Goal: Task Accomplishment & Management: Use online tool/utility

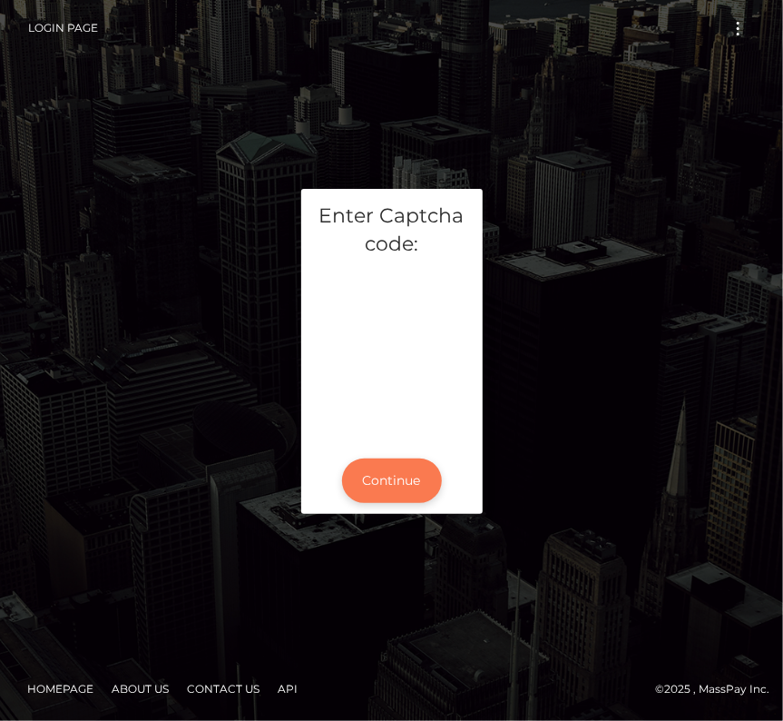
click at [389, 497] on button "Continue" at bounding box center [392, 480] width 100 height 44
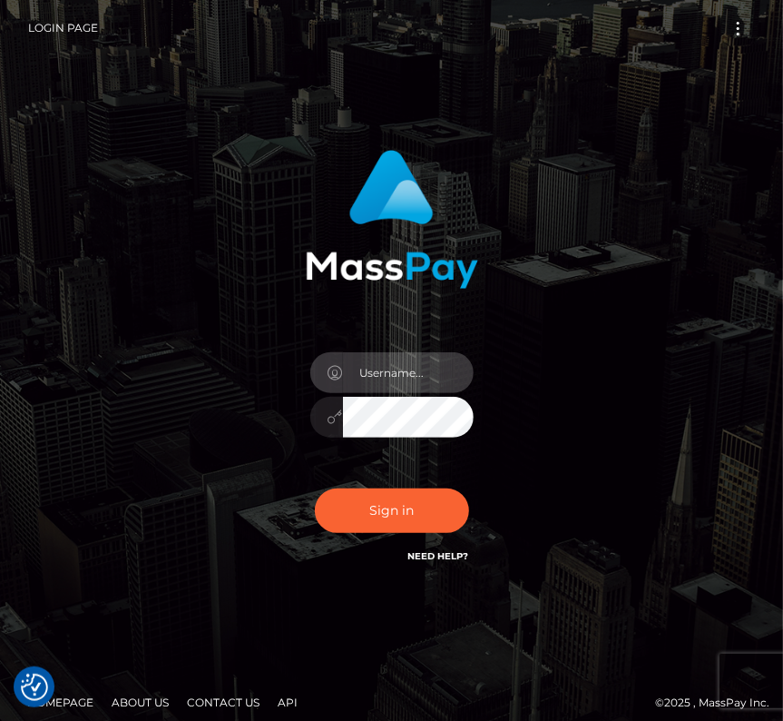
click at [373, 369] on input "text" at bounding box center [408, 372] width 131 height 41
type input "kateo"
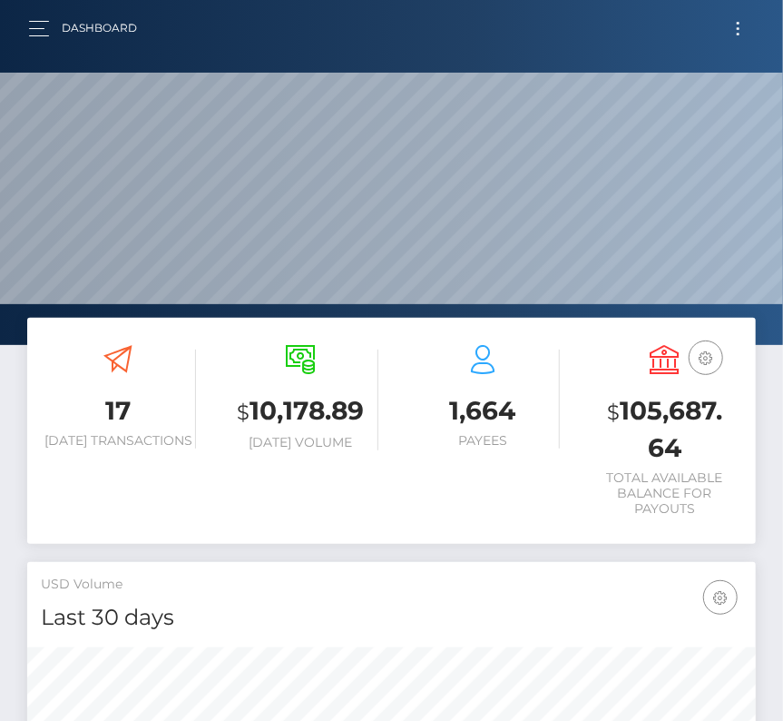
scroll to position [321, 350]
click at [738, 25] on button "Toggle navigation" at bounding box center [739, 28] width 34 height 25
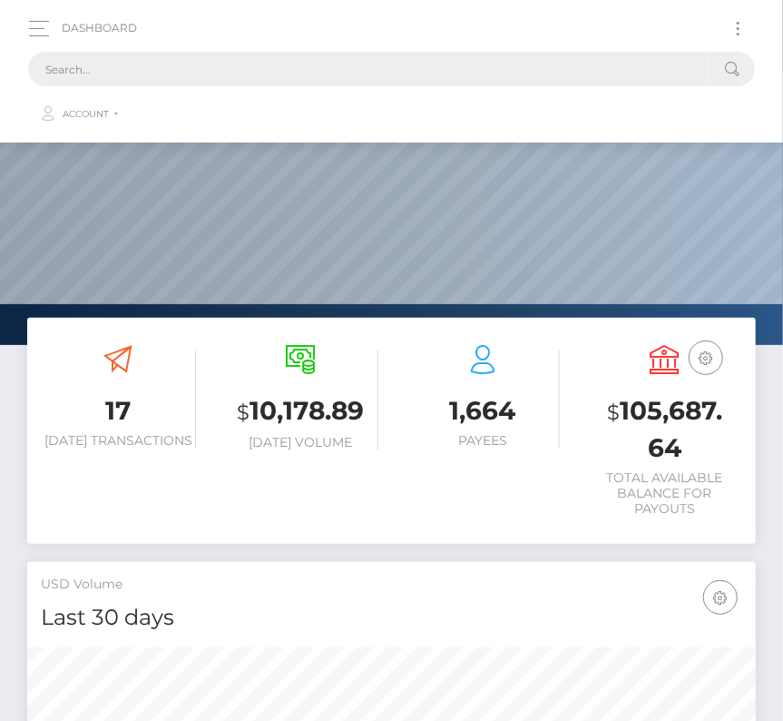
click at [389, 66] on input "text" at bounding box center [368, 69] width 680 height 34
paste input "2584454"
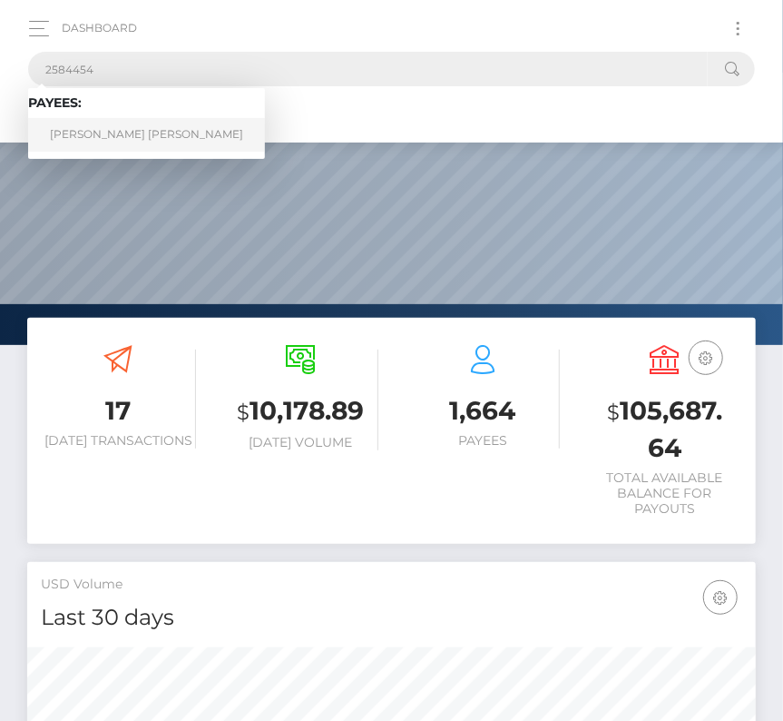
type input "2584454"
click at [112, 131] on link "[PERSON_NAME] [PERSON_NAME]" at bounding box center [146, 135] width 237 height 34
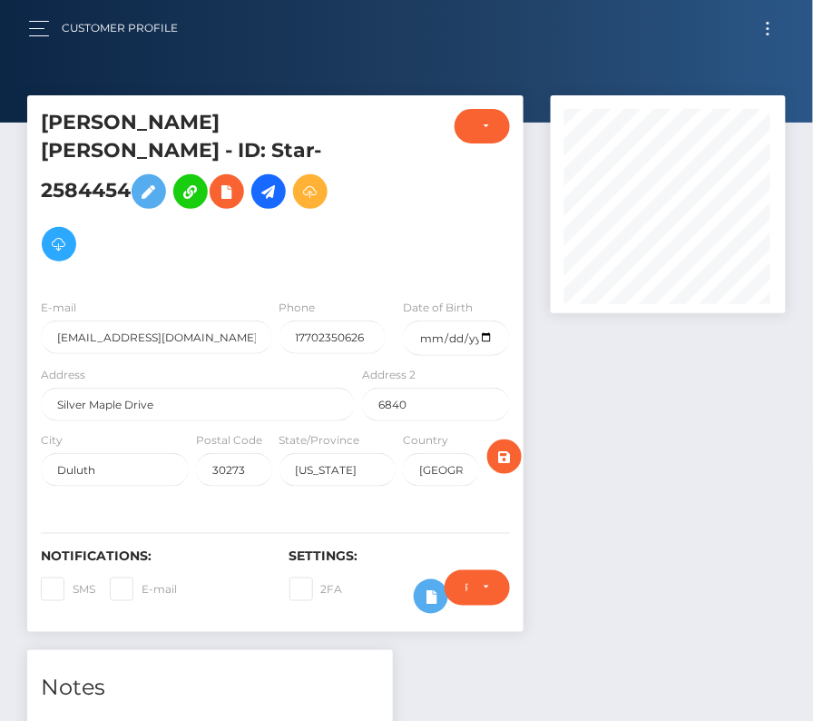
scroll to position [218, 234]
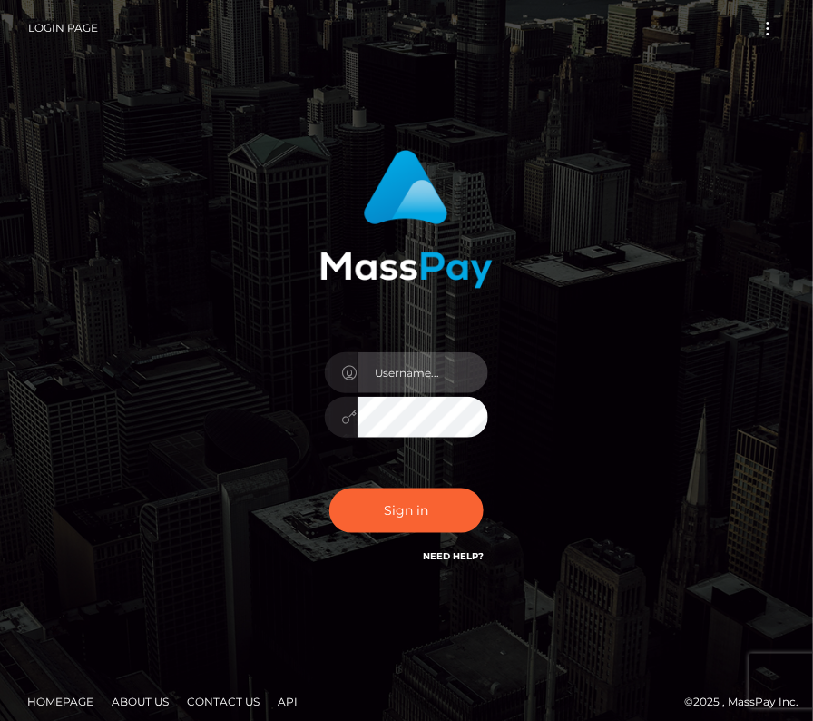
click at [476, 368] on input "text" at bounding box center [423, 372] width 131 height 41
click at [406, 379] on input "text" at bounding box center [423, 372] width 131 height 41
type input "kateo"
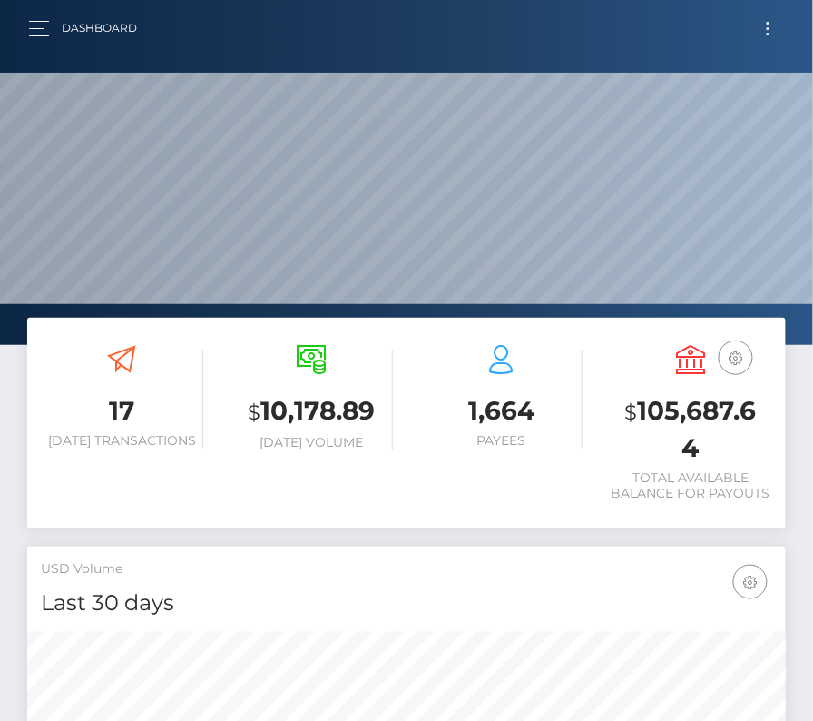
scroll to position [321, 366]
click at [761, 38] on button "Toggle navigation" at bounding box center [769, 28] width 34 height 25
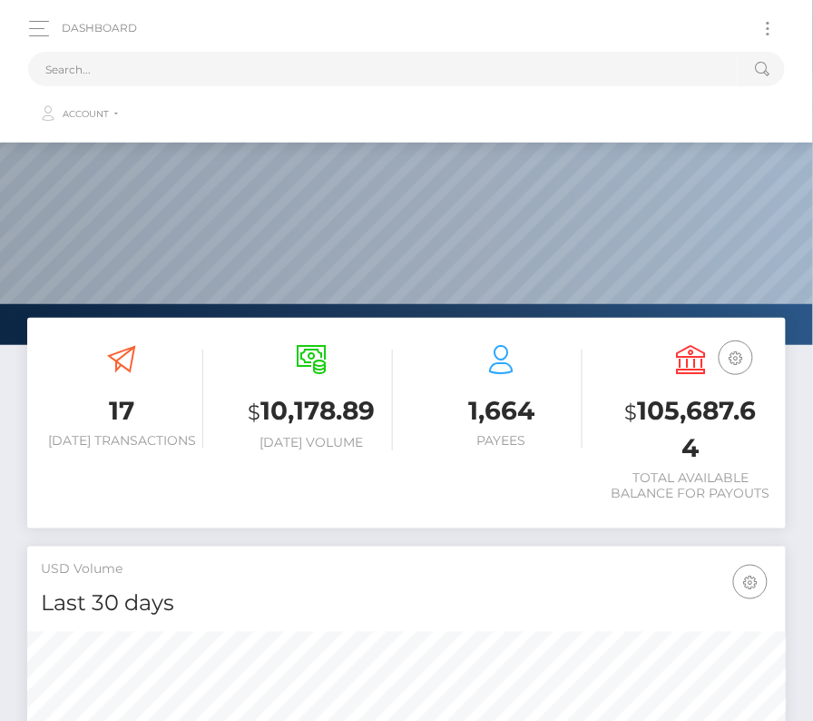
click at [399, 89] on ul "Account Edit Profile Logout" at bounding box center [406, 109] width 757 height 47
click at [399, 76] on input "text" at bounding box center [383, 69] width 710 height 34
paste input "2584454"
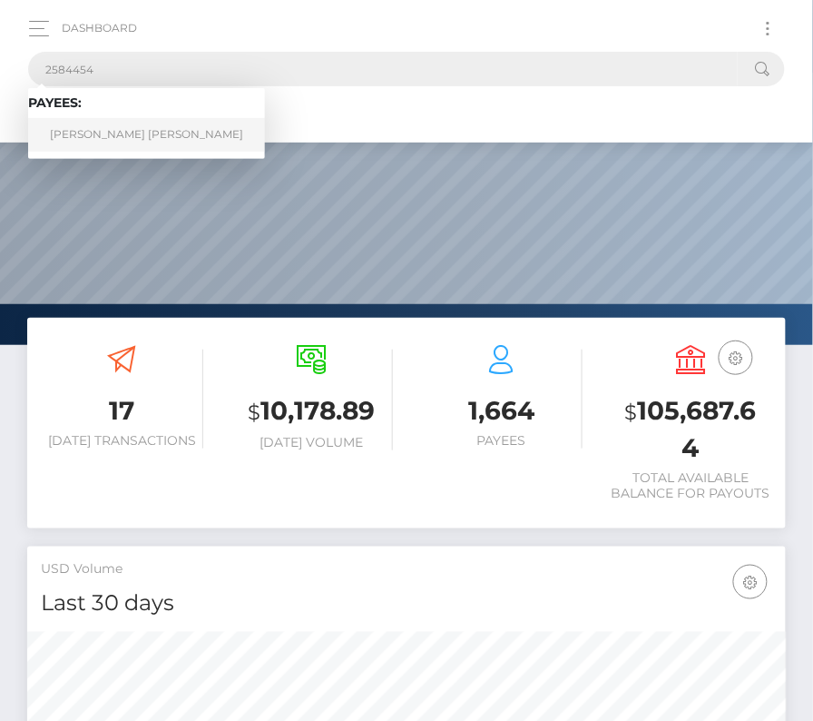
type input "2584454"
click at [107, 134] on link "[PERSON_NAME] [PERSON_NAME]" at bounding box center [146, 135] width 237 height 34
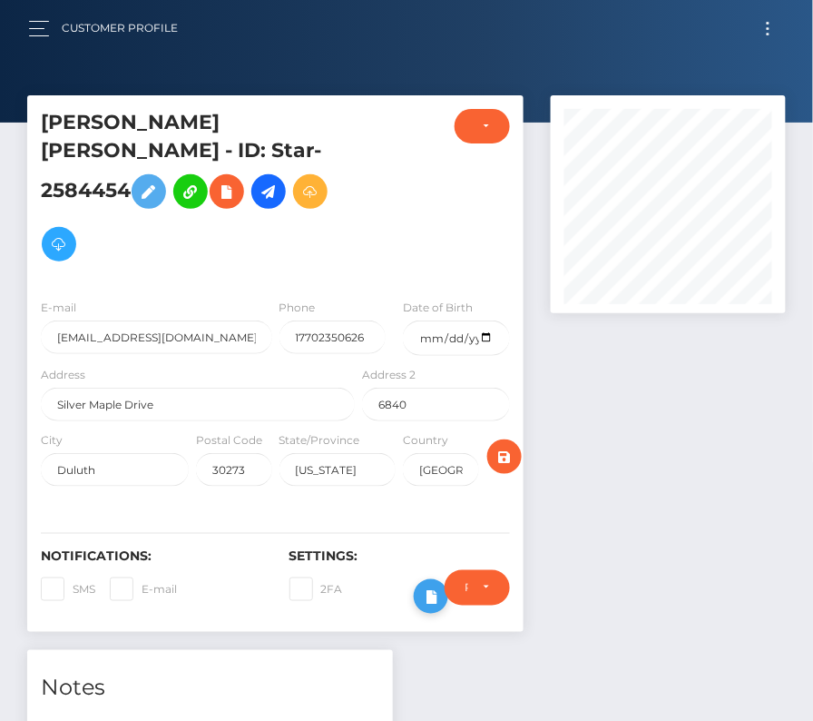
scroll to position [218, 234]
click at [428, 586] on icon at bounding box center [431, 597] width 22 height 23
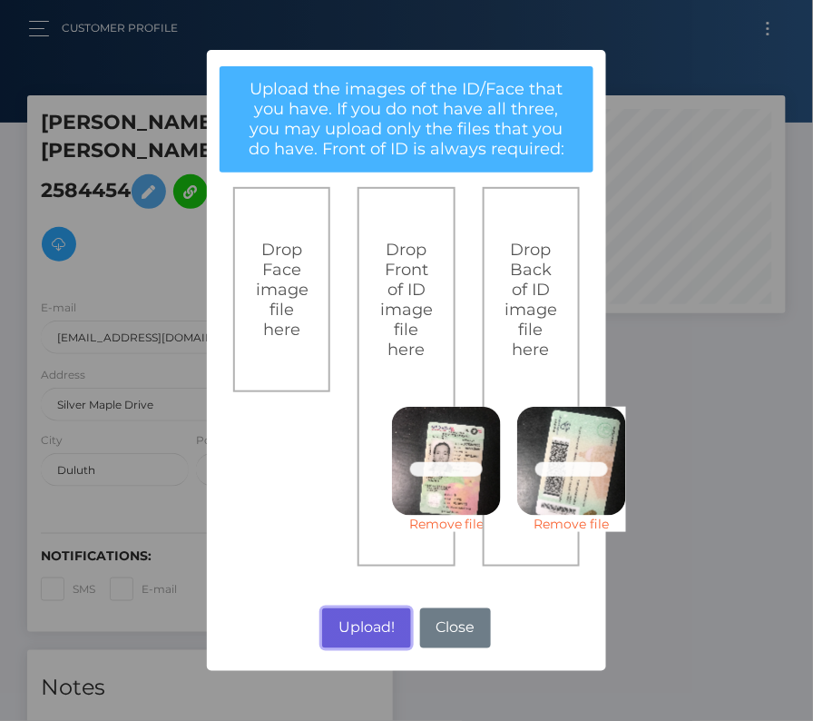
click at [381, 617] on button "Upload!" at bounding box center [366, 628] width 88 height 40
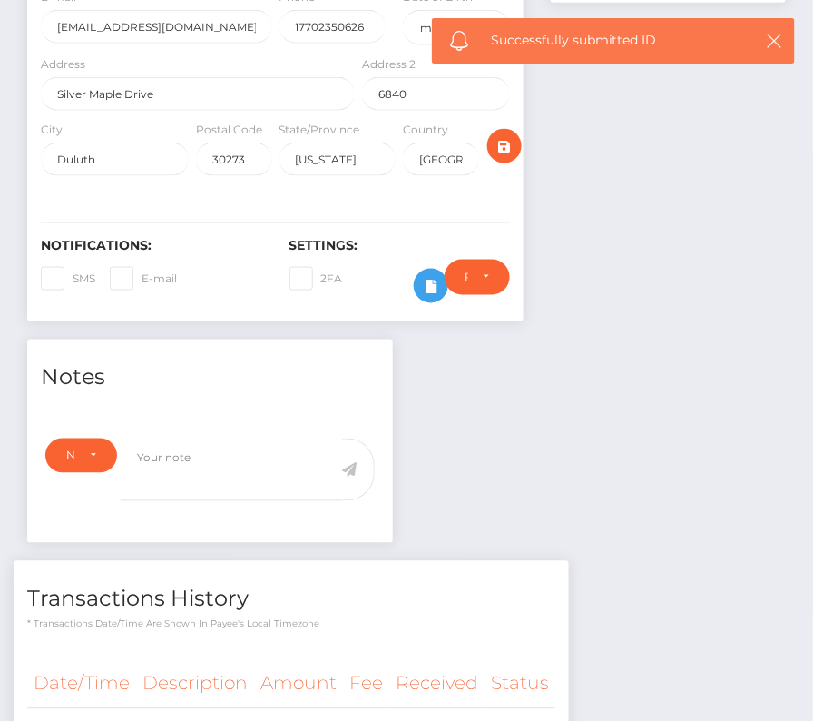
scroll to position [310, 0]
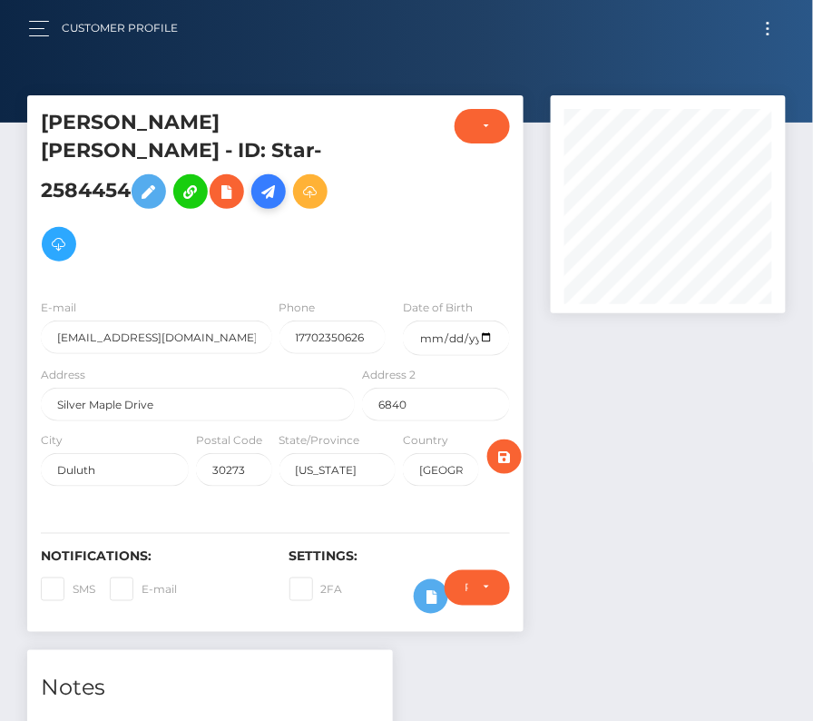
click at [280, 181] on icon at bounding box center [269, 192] width 22 height 23
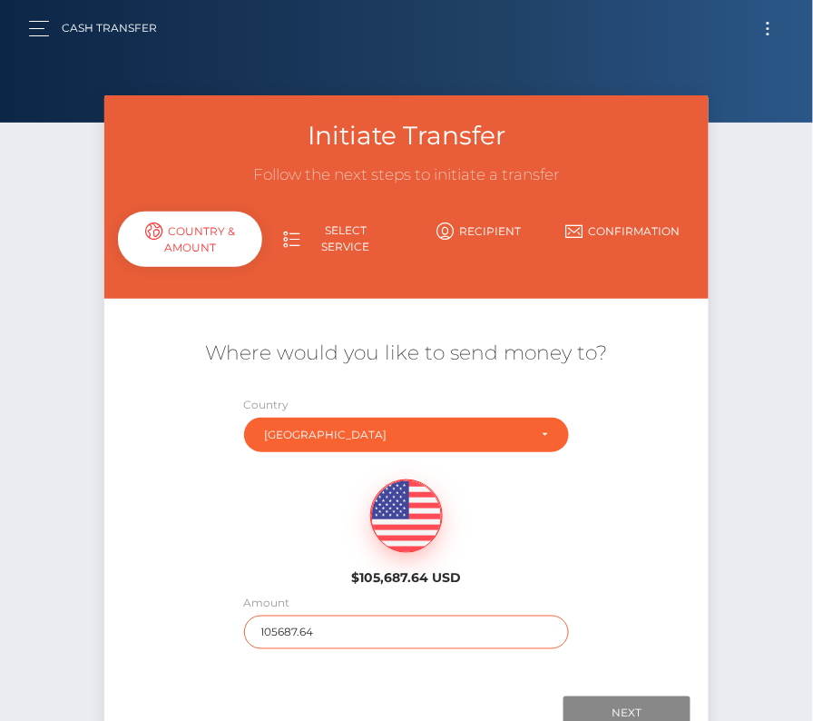
click at [287, 625] on input "105687.64" at bounding box center [407, 632] width 326 height 34
type input "181"
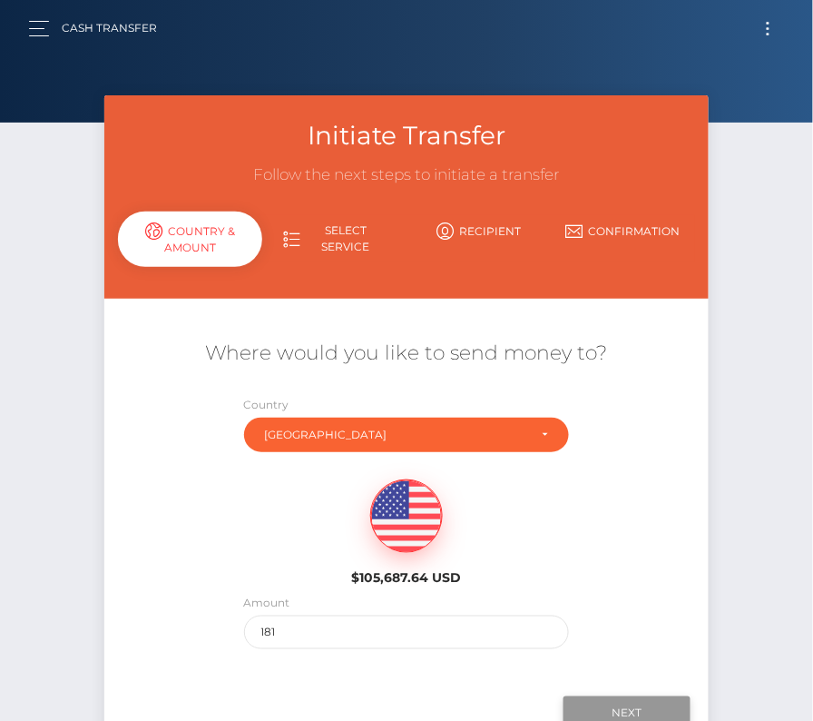
click at [602, 700] on input "Next" at bounding box center [627, 713] width 127 height 34
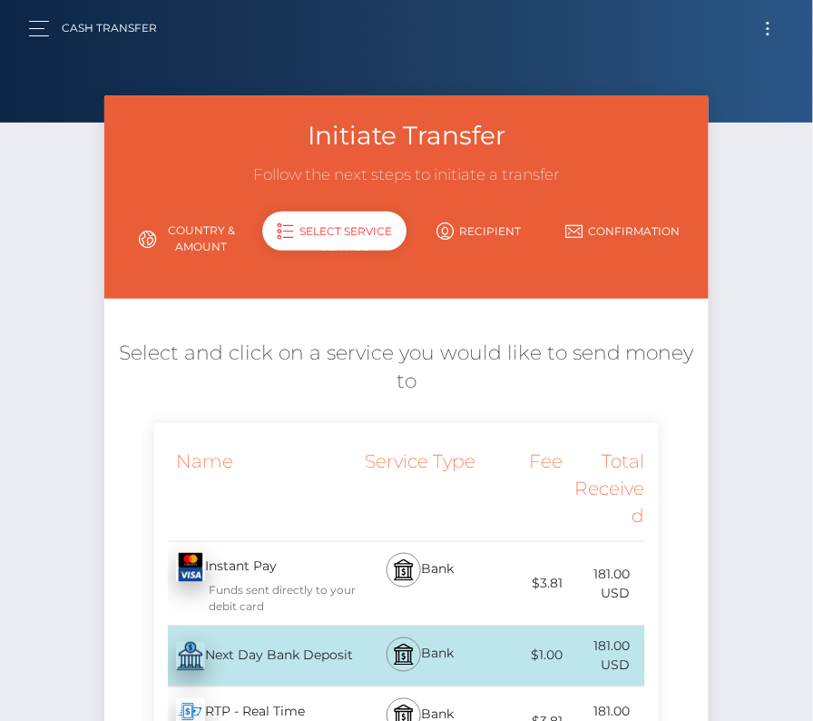
click at [224, 653] on div "Next Day Bank Deposit - USD" at bounding box center [256, 656] width 204 height 51
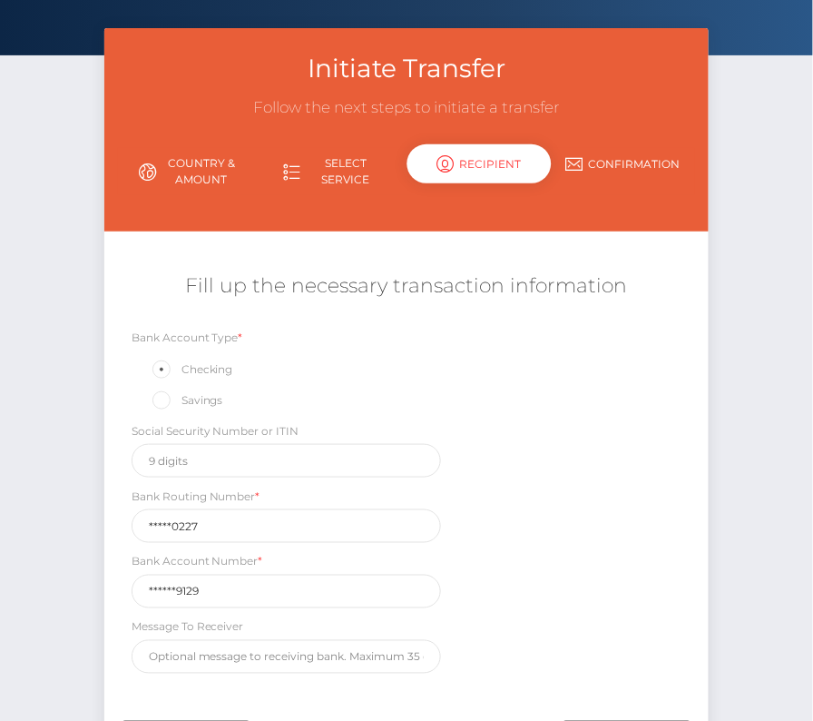
scroll to position [88, 0]
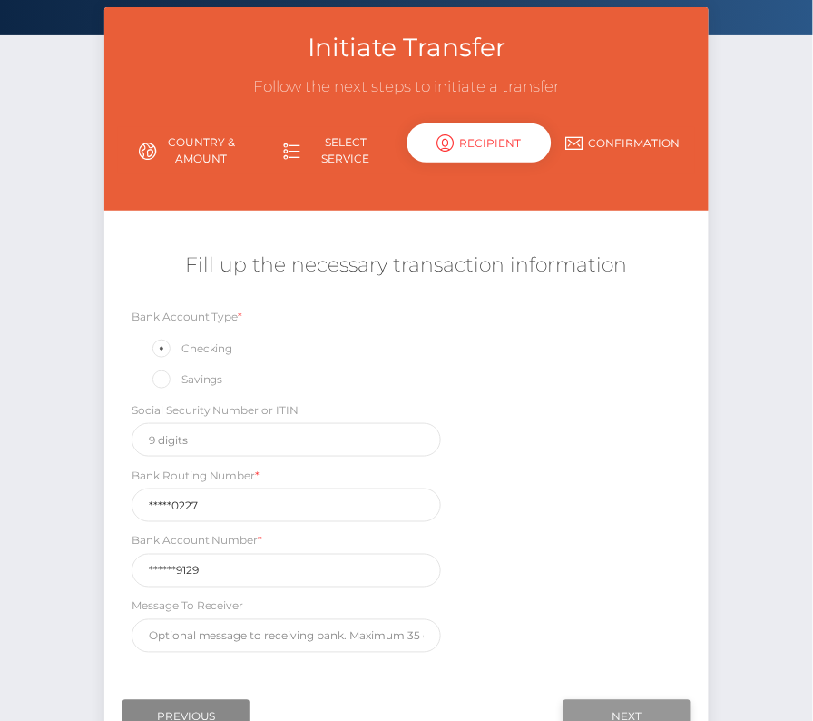
click at [607, 700] on input "Next" at bounding box center [627, 717] width 127 height 34
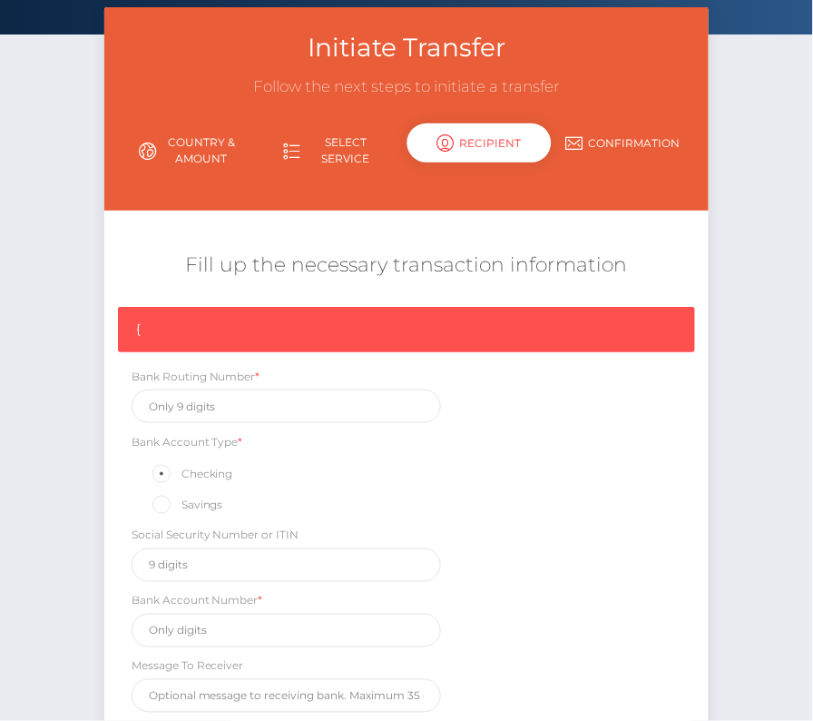
scroll to position [273, 0]
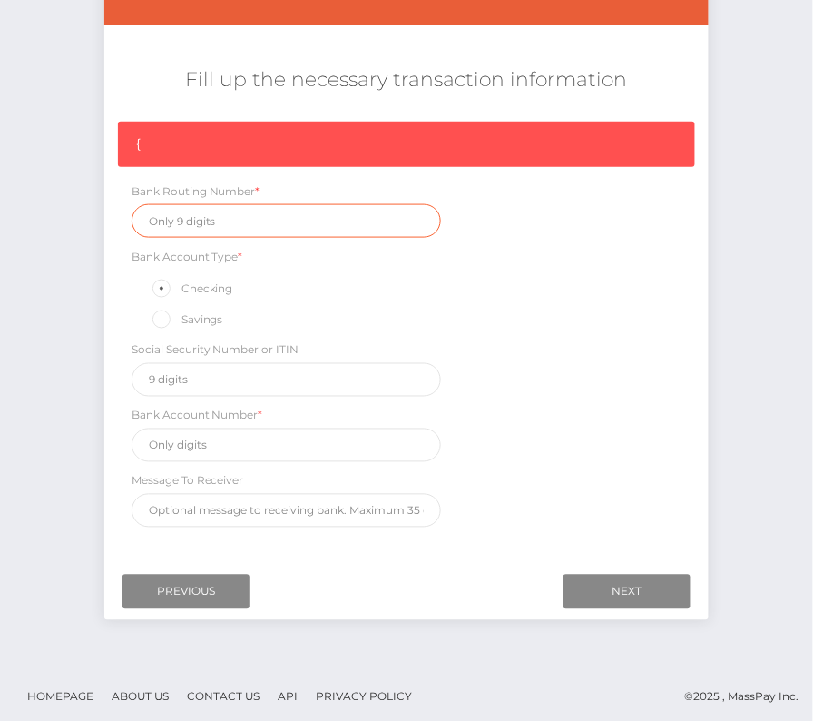
click at [218, 211] on input "text" at bounding box center [287, 221] width 310 height 34
paste input "061000227"
type input "061000227"
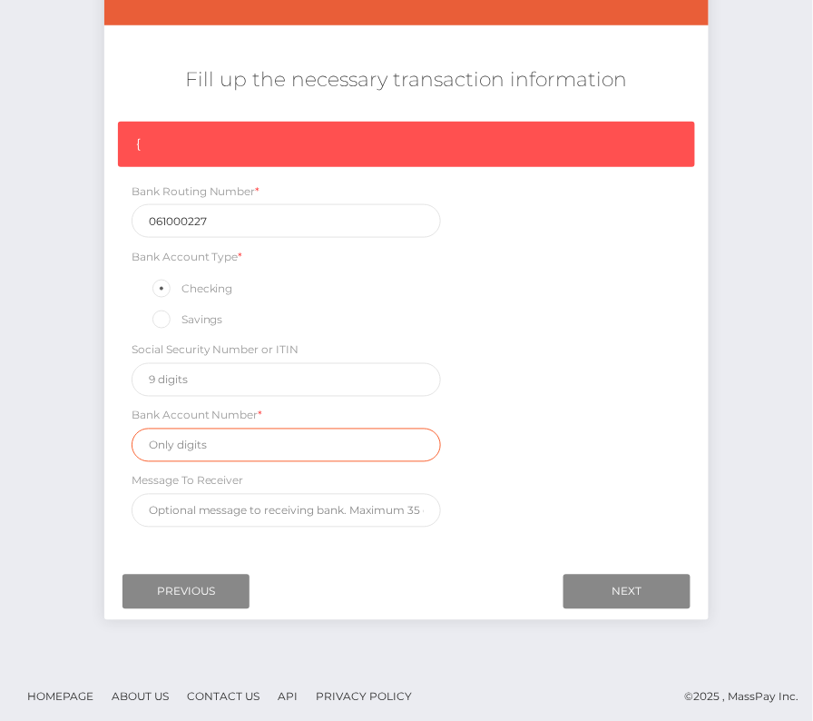
click at [235, 448] on input "text" at bounding box center [287, 445] width 310 height 34
paste input "6470629129"
type input "6470629129"
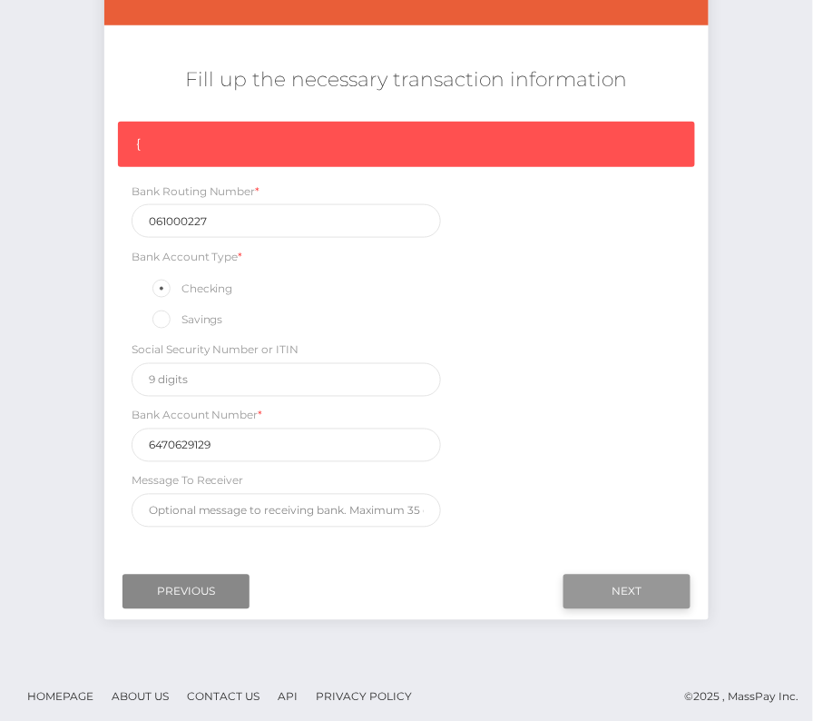
click at [655, 578] on input "Next" at bounding box center [627, 592] width 127 height 34
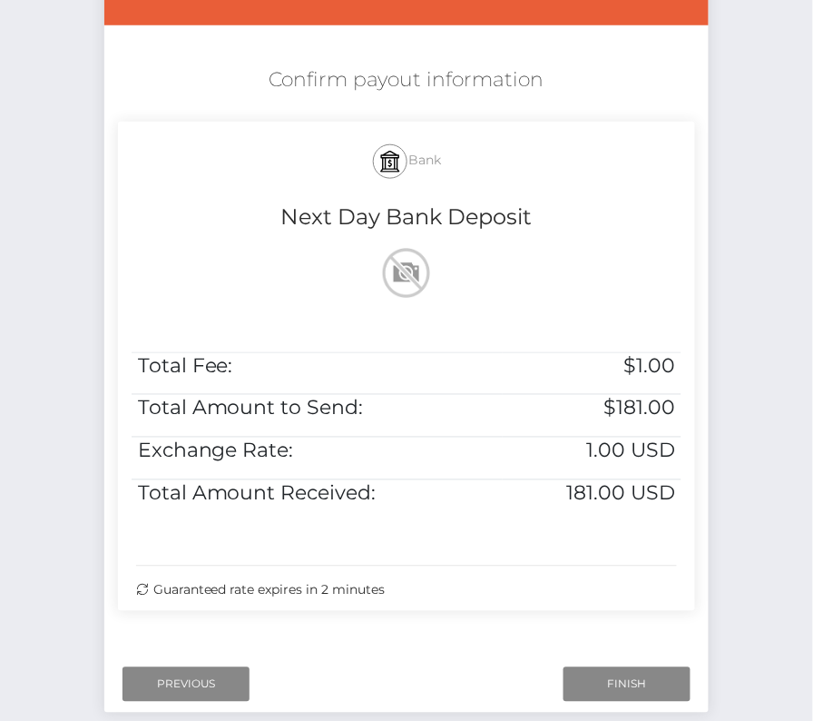
scroll to position [370, 0]
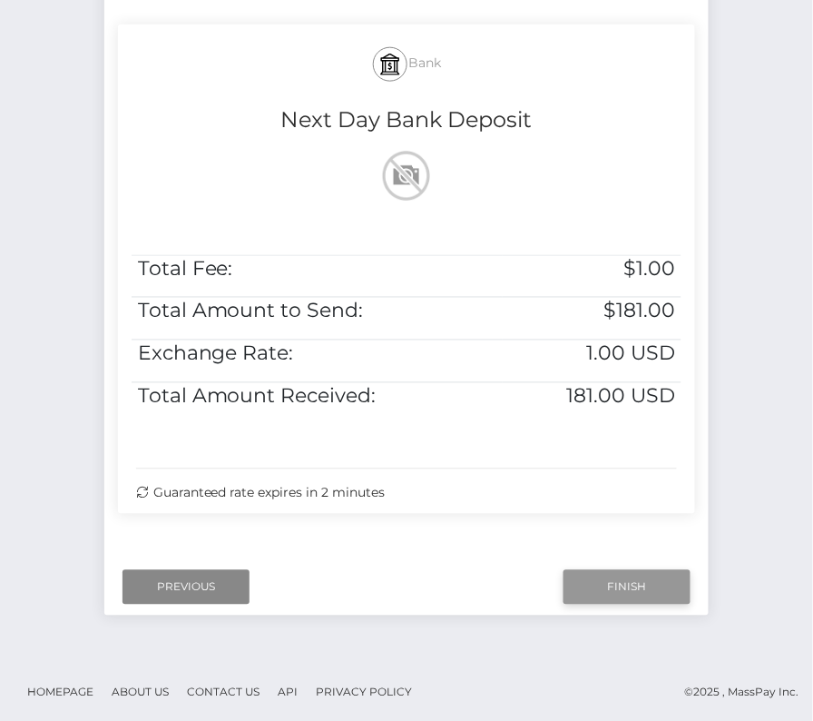
click at [608, 588] on input "Finish" at bounding box center [627, 587] width 127 height 34
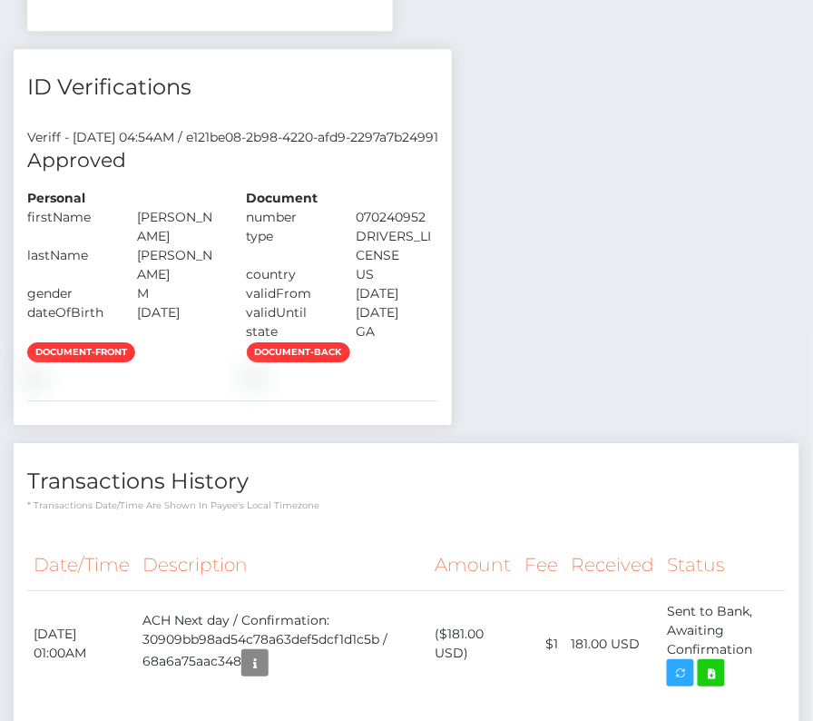
scroll to position [1070, 0]
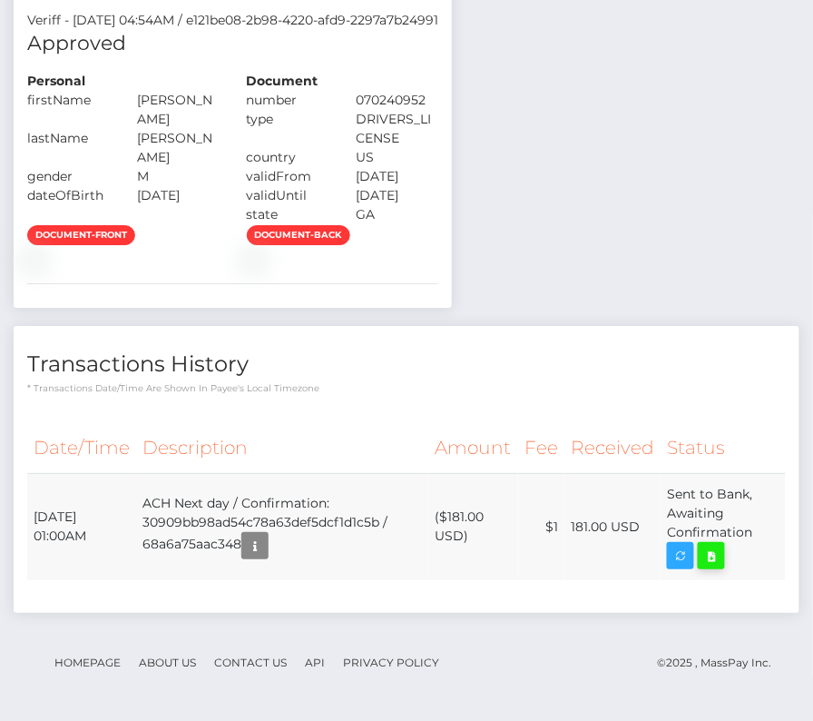
click at [717, 556] on icon at bounding box center [712, 556] width 22 height 23
drag, startPoint x: 34, startPoint y: 514, endPoint x: 763, endPoint y: 533, distance: 728.3
click at [763, 533] on tr "[DATE] 01:00AM ACH Next day / Confirmation: 30909bb98ad54c78a63def5dcf1d1c5b / …" at bounding box center [406, 526] width 759 height 107
copy tr "[DATE] 01:00AM ACH Next day / Confirmation: 30909bb98ad54c78a63def5dcf1d1c5b / …"
